Goal: Find specific page/section: Find specific page/section

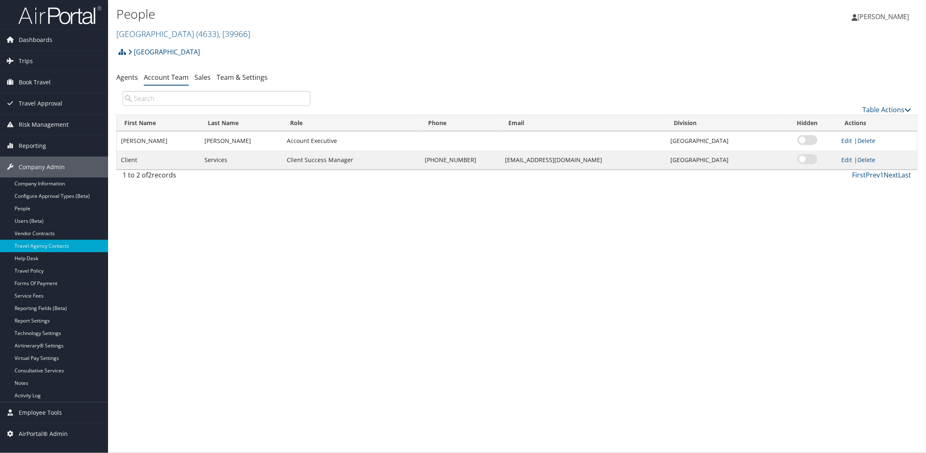
click at [37, 16] on img at bounding box center [59, 15] width 83 height 20
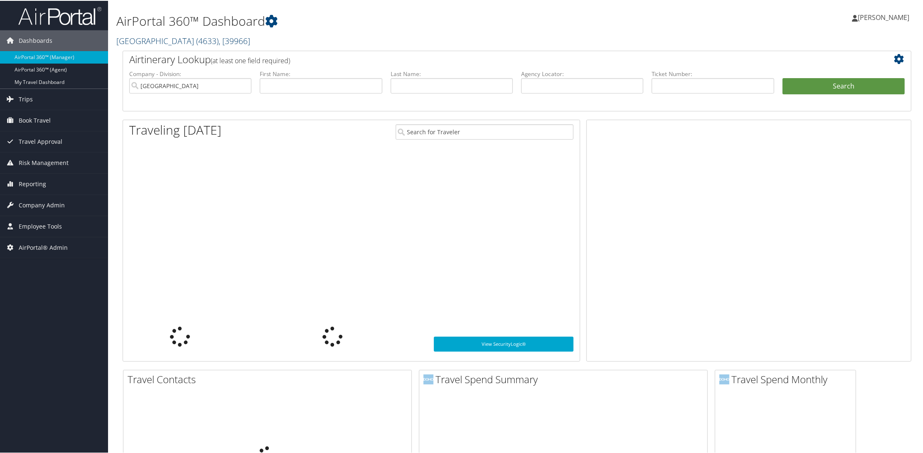
click at [171, 42] on link "[GEOGRAPHIC_DATA] ( 4633 ) , [ 39966 ]" at bounding box center [183, 39] width 134 height 11
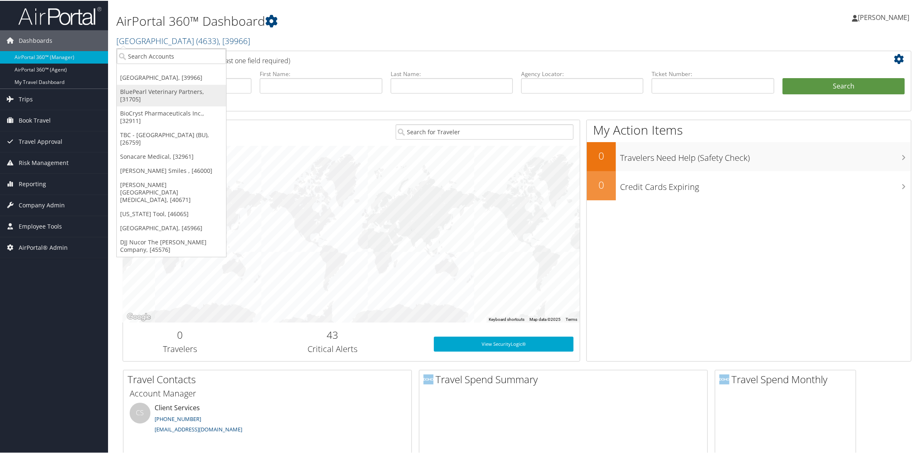
click at [149, 86] on link "BluePearl Veterinary Partners, [31705]" at bounding box center [171, 95] width 109 height 22
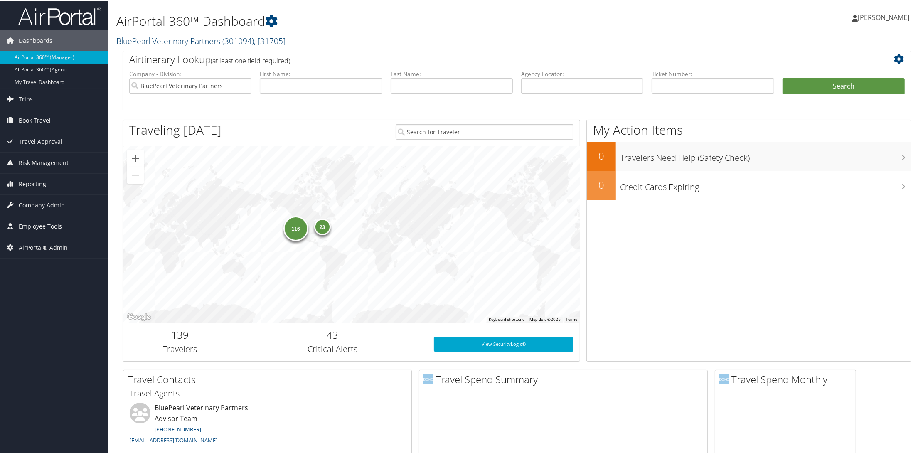
click at [153, 38] on link "BluePearl Veterinary Partners ( 301094 ) , [ 31705 ]" at bounding box center [200, 39] width 169 height 11
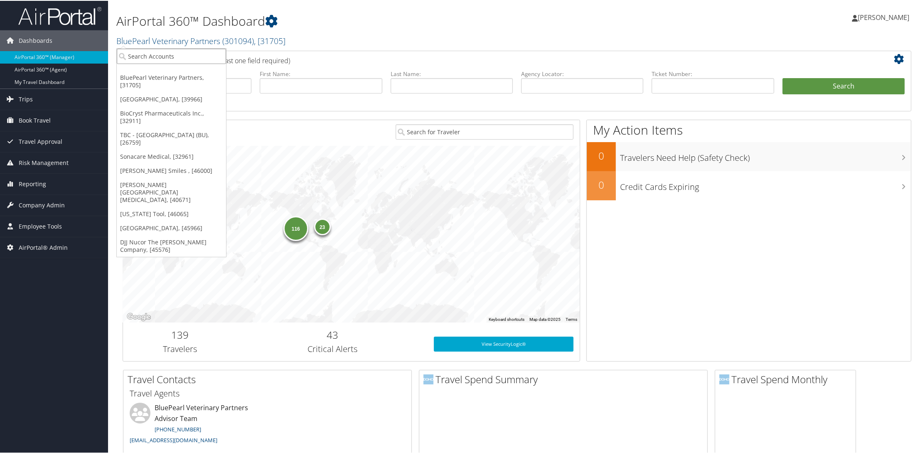
click at [150, 57] on input "search" at bounding box center [171, 55] width 109 height 15
type input "torch"
click at [180, 40] on link "BluePearl Veterinary Partners ( 301094 ) , [ 31705 ]" at bounding box center [200, 39] width 169 height 11
click at [179, 54] on input "torch" at bounding box center [171, 55] width 109 height 15
type input "brasfi"
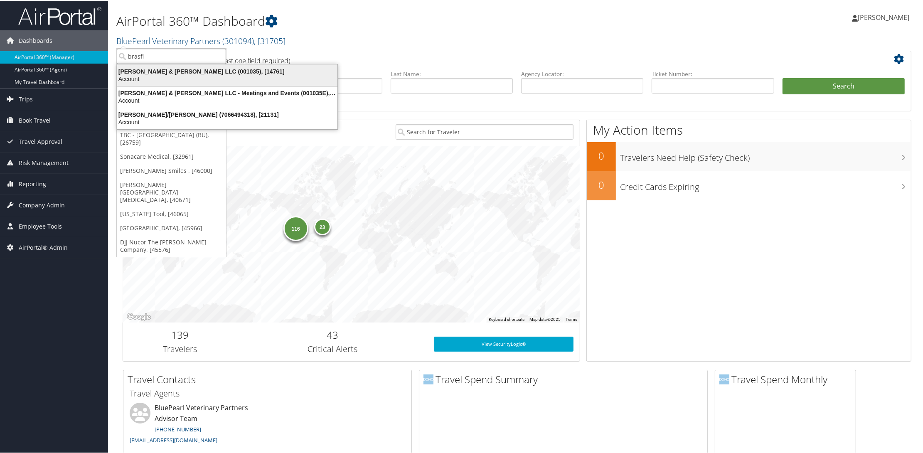
click at [141, 70] on div "Brasfield & Gorrie LLC (001035), [14761]" at bounding box center [227, 70] width 230 height 7
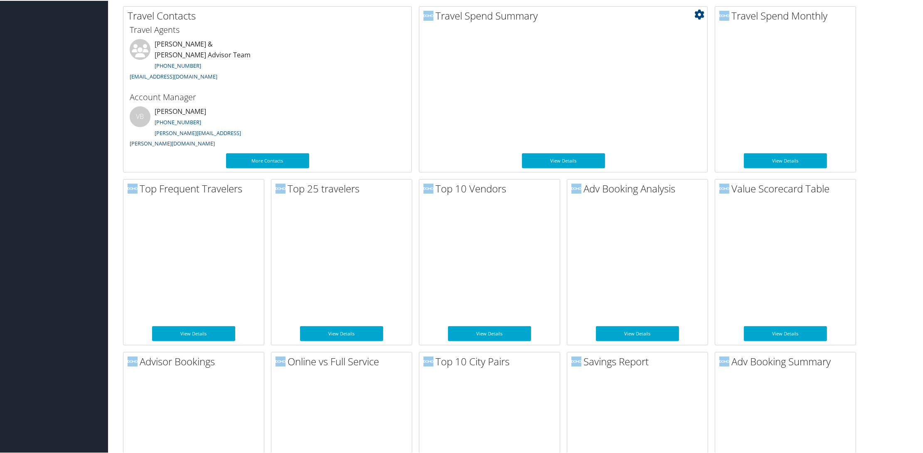
scroll to position [312, 0]
